Goal: Information Seeking & Learning: Check status

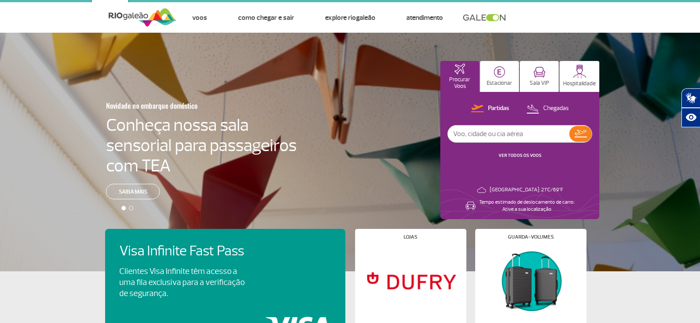
scroll to position [8, 0]
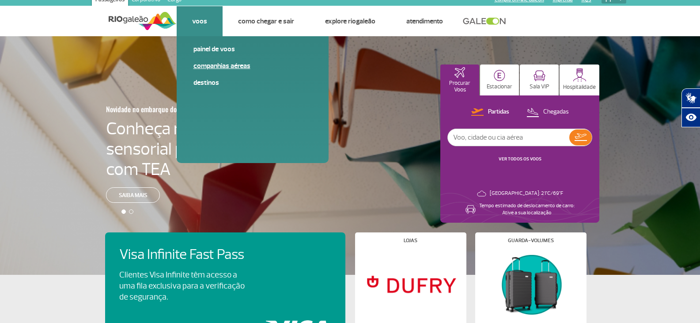
click at [222, 69] on link "Companhias Aéreas" at bounding box center [252, 66] width 118 height 10
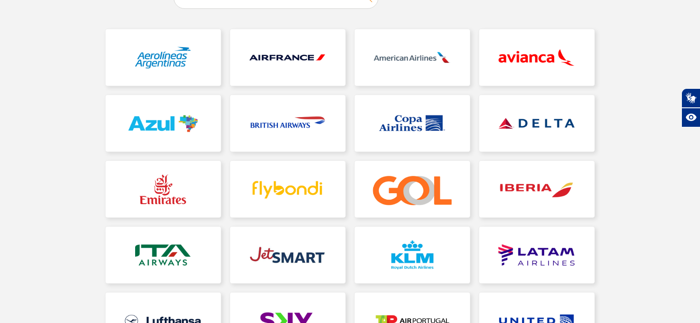
scroll to position [111, 0]
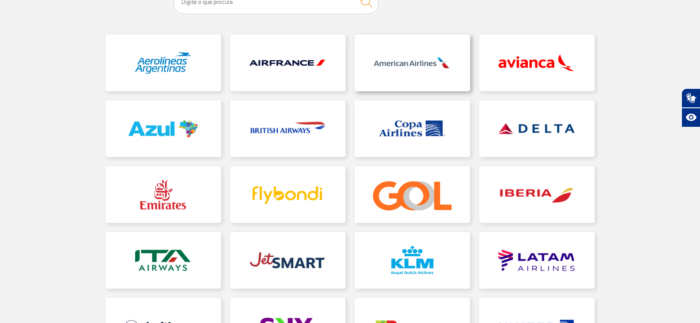
click at [389, 64] on link at bounding box center [411, 62] width 115 height 56
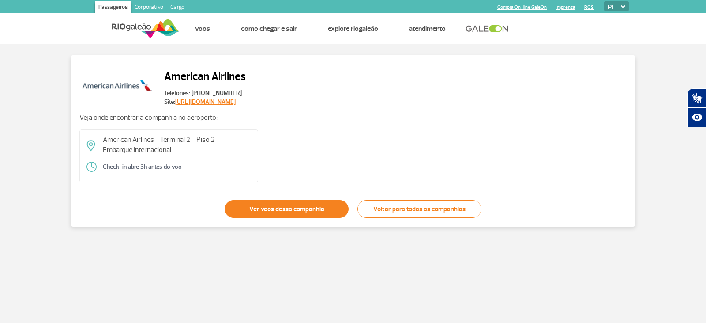
click at [287, 214] on link "Ver voos dessa companhia" at bounding box center [287, 209] width 124 height 18
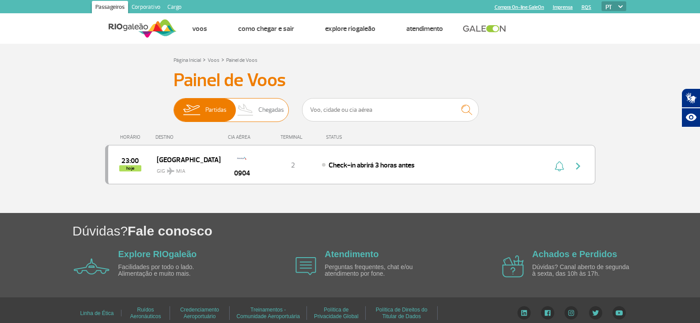
click at [248, 104] on img at bounding box center [246, 109] width 26 height 23
click at [173, 105] on input "Partidas Chegadas" at bounding box center [173, 105] width 0 height 0
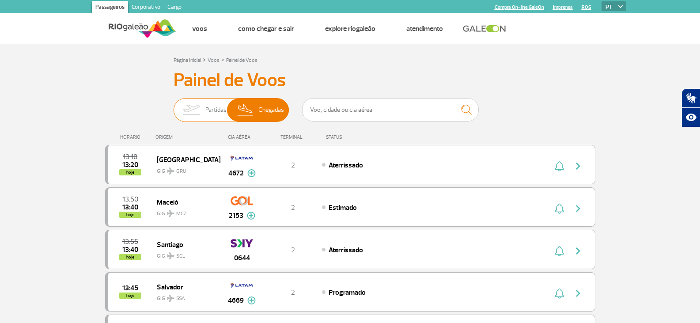
click at [191, 110] on img at bounding box center [191, 109] width 28 height 23
click at [173, 105] on input "Partidas Chegadas" at bounding box center [173, 105] width 0 height 0
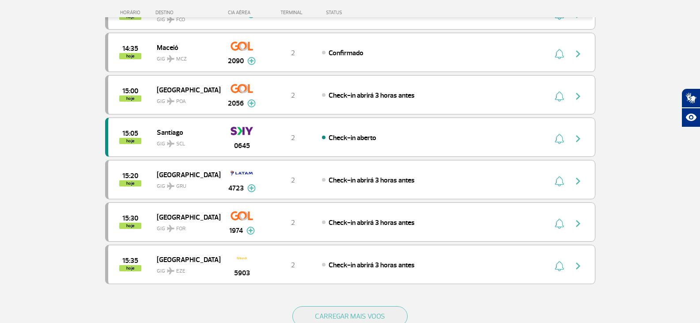
scroll to position [750, 0]
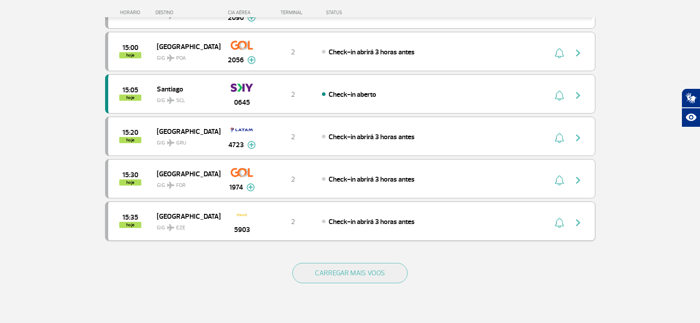
click at [245, 216] on img at bounding box center [241, 214] width 15 height 15
click at [382, 278] on button "CARREGAR MAIS VOOS" at bounding box center [349, 273] width 115 height 20
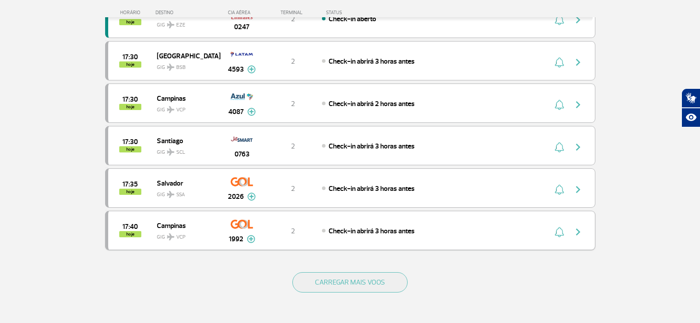
scroll to position [1589, 0]
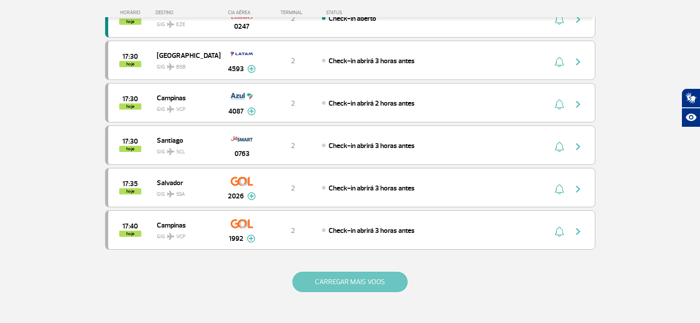
click at [352, 273] on button "CARREGAR MAIS VOOS" at bounding box center [349, 281] width 115 height 20
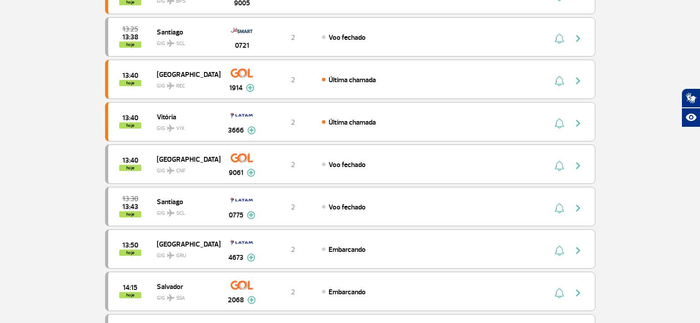
scroll to position [0, 0]
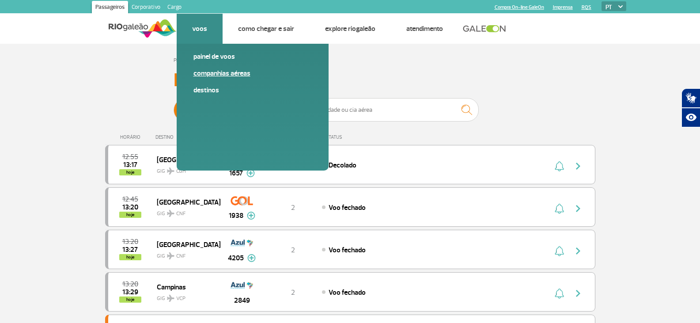
click at [233, 77] on link "Companhias Aéreas" at bounding box center [252, 73] width 118 height 10
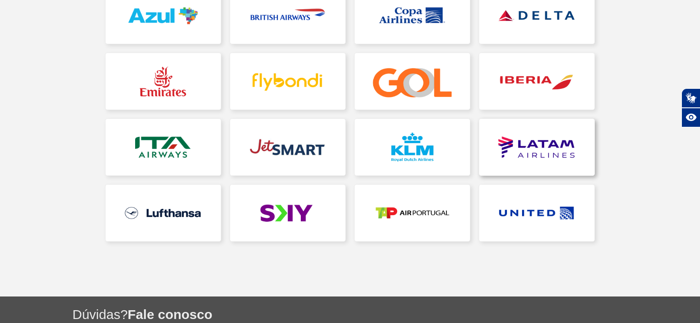
scroll to position [225, 0]
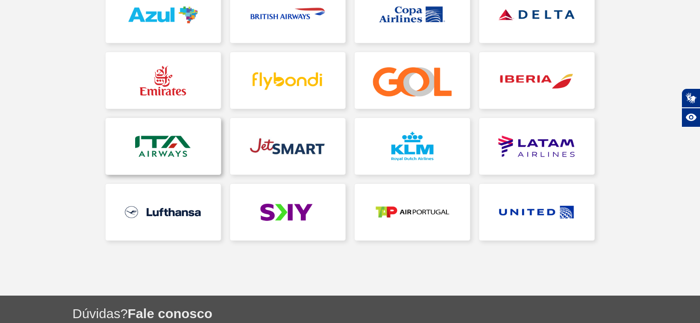
click at [149, 149] on link at bounding box center [162, 146] width 115 height 56
click at [192, 165] on link at bounding box center [162, 146] width 115 height 56
click at [184, 150] on link at bounding box center [162, 146] width 115 height 56
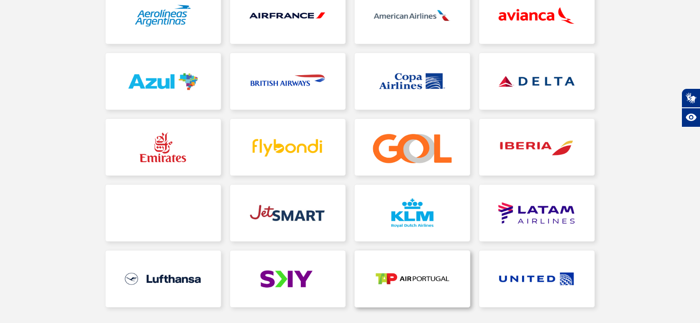
scroll to position [269, 0]
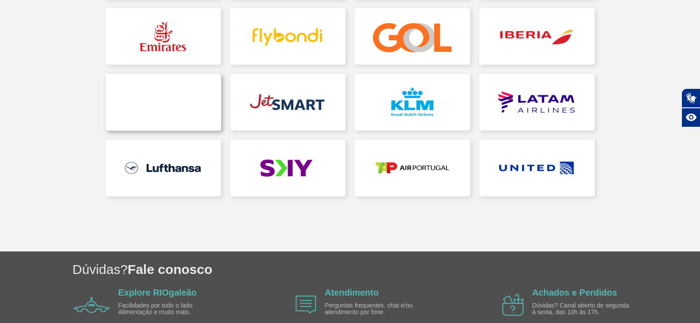
click at [181, 110] on link at bounding box center [162, 102] width 115 height 56
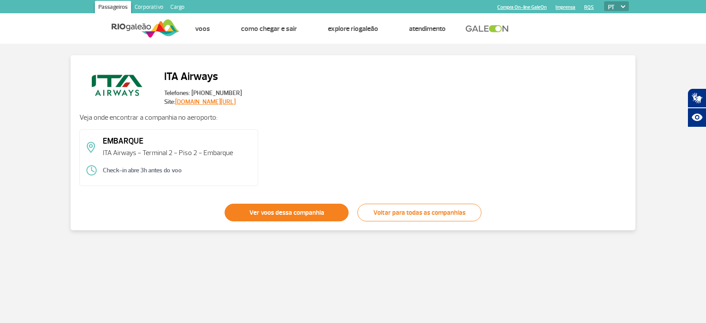
click at [254, 207] on link "Ver voos dessa companhia" at bounding box center [287, 212] width 124 height 18
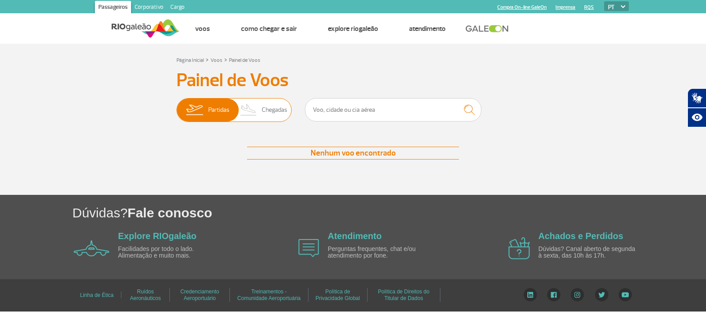
click at [267, 114] on span "Chegadas" at bounding box center [275, 109] width 26 height 23
click at [177, 105] on input "Partidas Chegadas" at bounding box center [177, 105] width 0 height 0
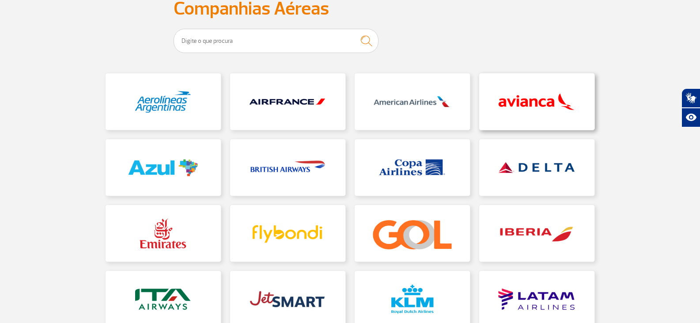
scroll to position [177, 0]
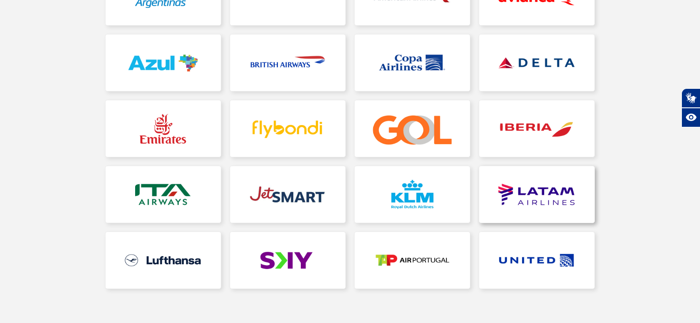
click at [565, 210] on link at bounding box center [536, 194] width 115 height 56
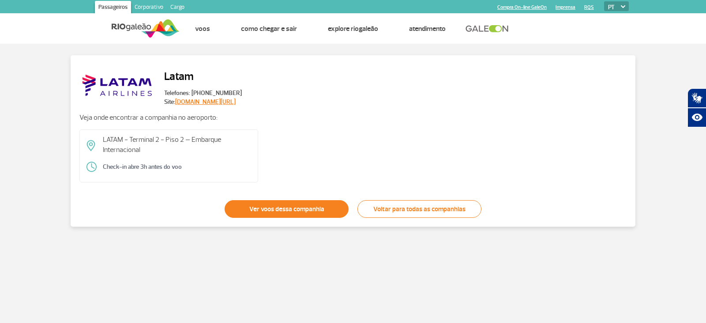
click at [329, 214] on link "Ver voos dessa companhia" at bounding box center [287, 209] width 124 height 18
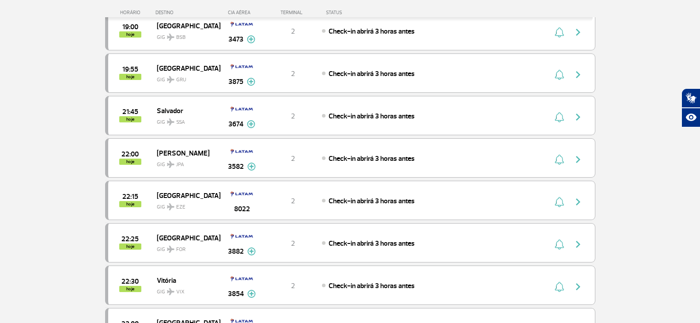
scroll to position [618, 0]
